Goal: Navigation & Orientation: Find specific page/section

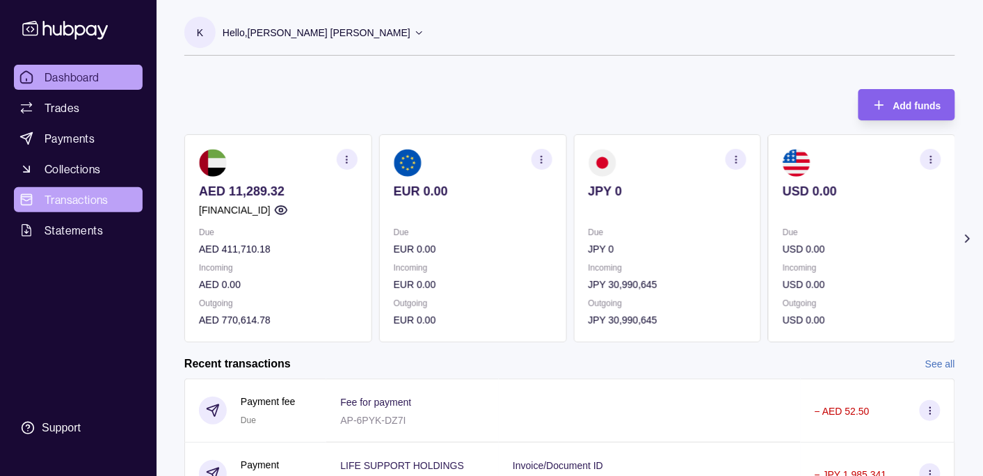
click at [63, 200] on span "Transactions" at bounding box center [77, 199] width 64 height 17
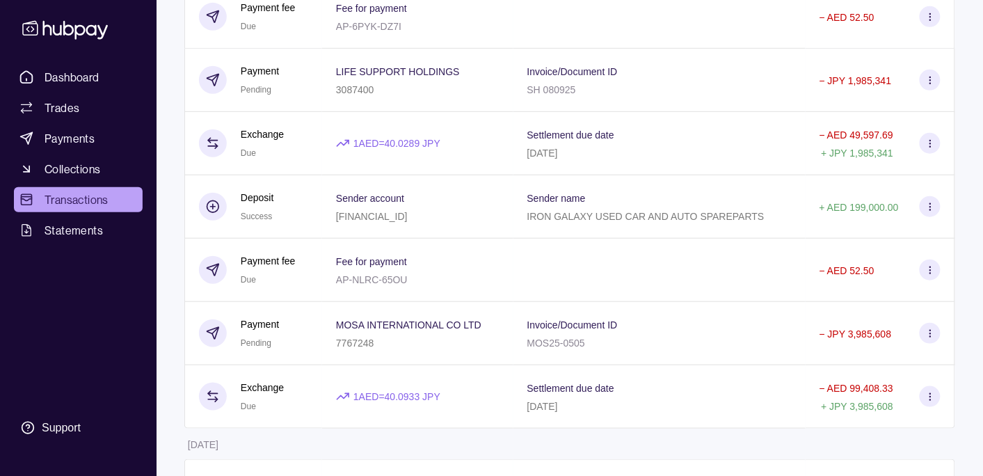
scroll to position [146, 0]
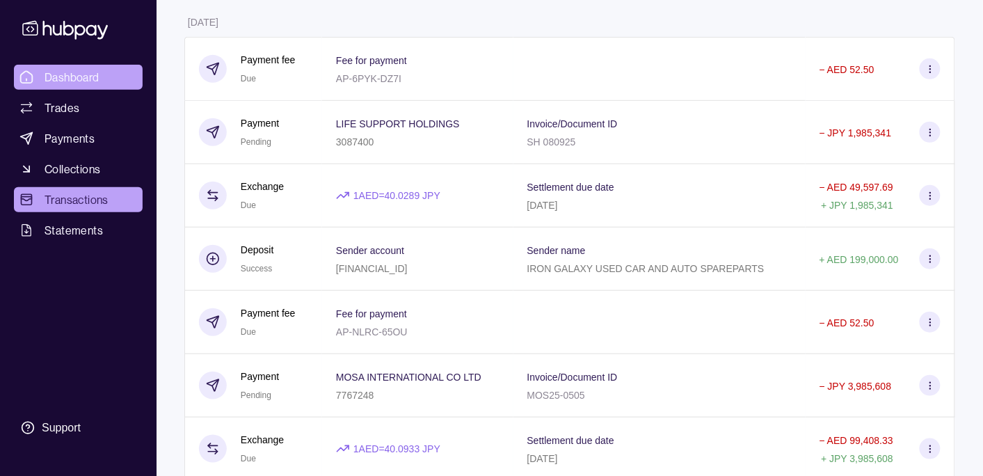
click at [71, 72] on span "Dashboard" at bounding box center [72, 77] width 55 height 17
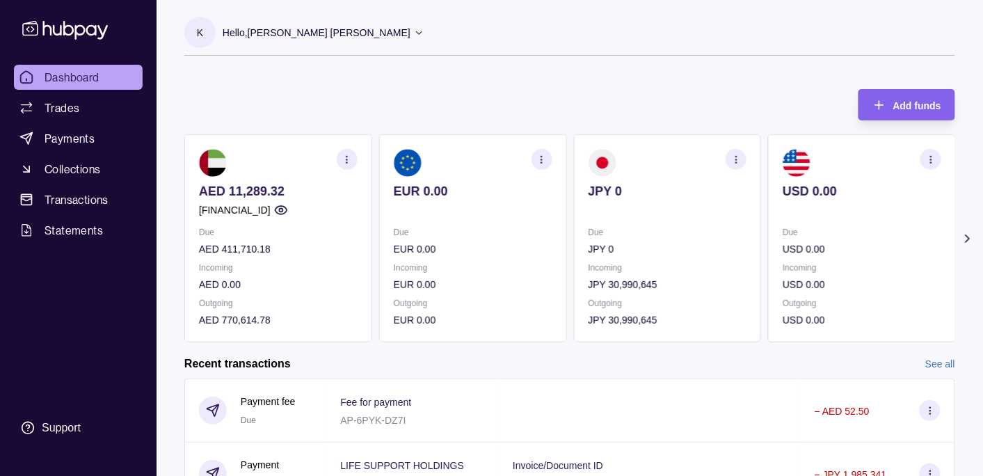
click at [293, 35] on p "Hello, [PERSON_NAME] [PERSON_NAME]" at bounding box center [317, 32] width 188 height 15
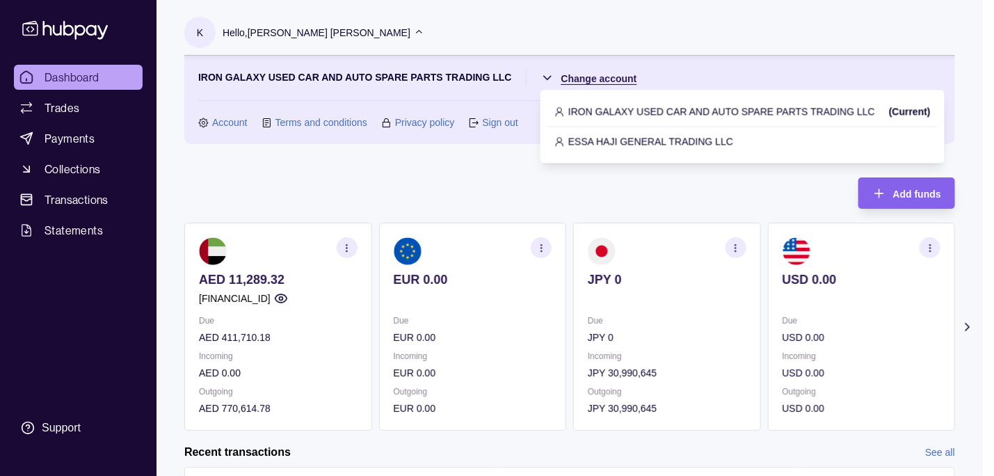
click at [588, 82] on html "Dashboard Trades Payments Collections Transactions Statements Support K Hello, …" at bounding box center [497, 414] width 994 height 829
click at [602, 141] on p "ESSA HAJI GENERAL TRADING LLC" at bounding box center [651, 141] width 165 height 15
